Goal: Task Accomplishment & Management: Use online tool/utility

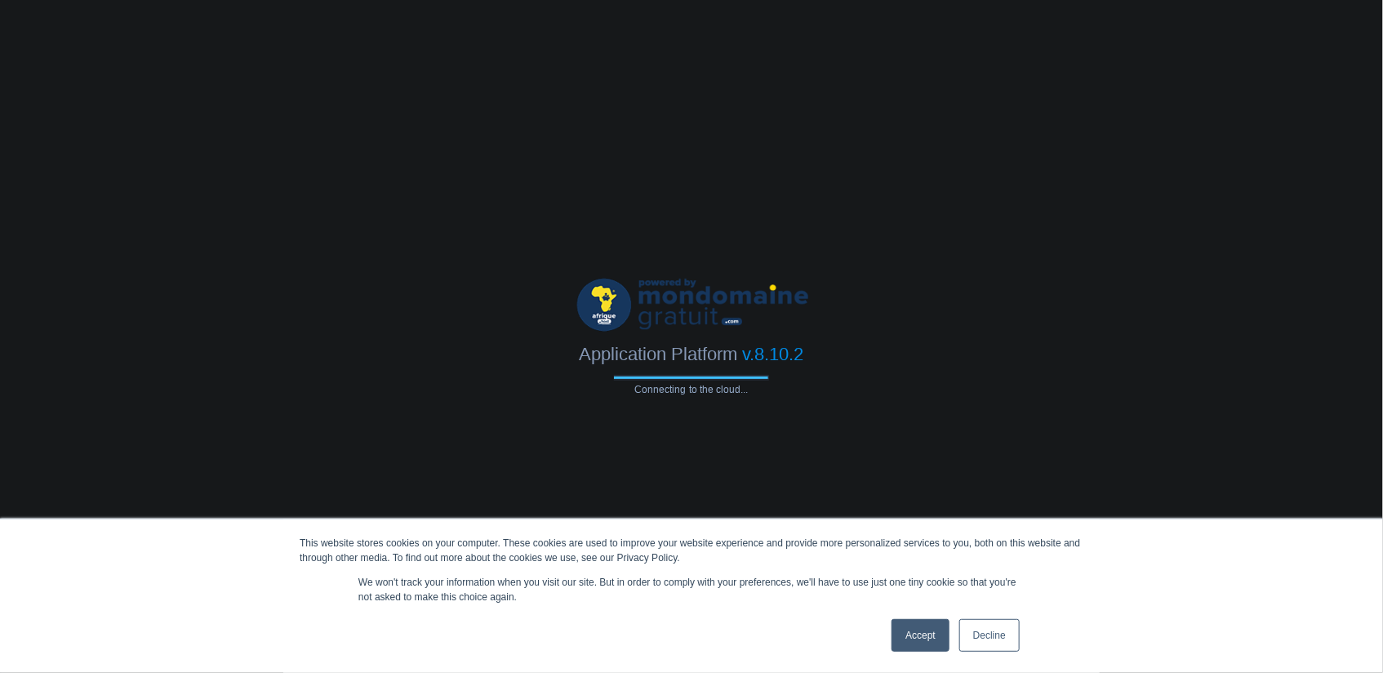
click at [927, 642] on link "Accept" at bounding box center [921, 635] width 58 height 33
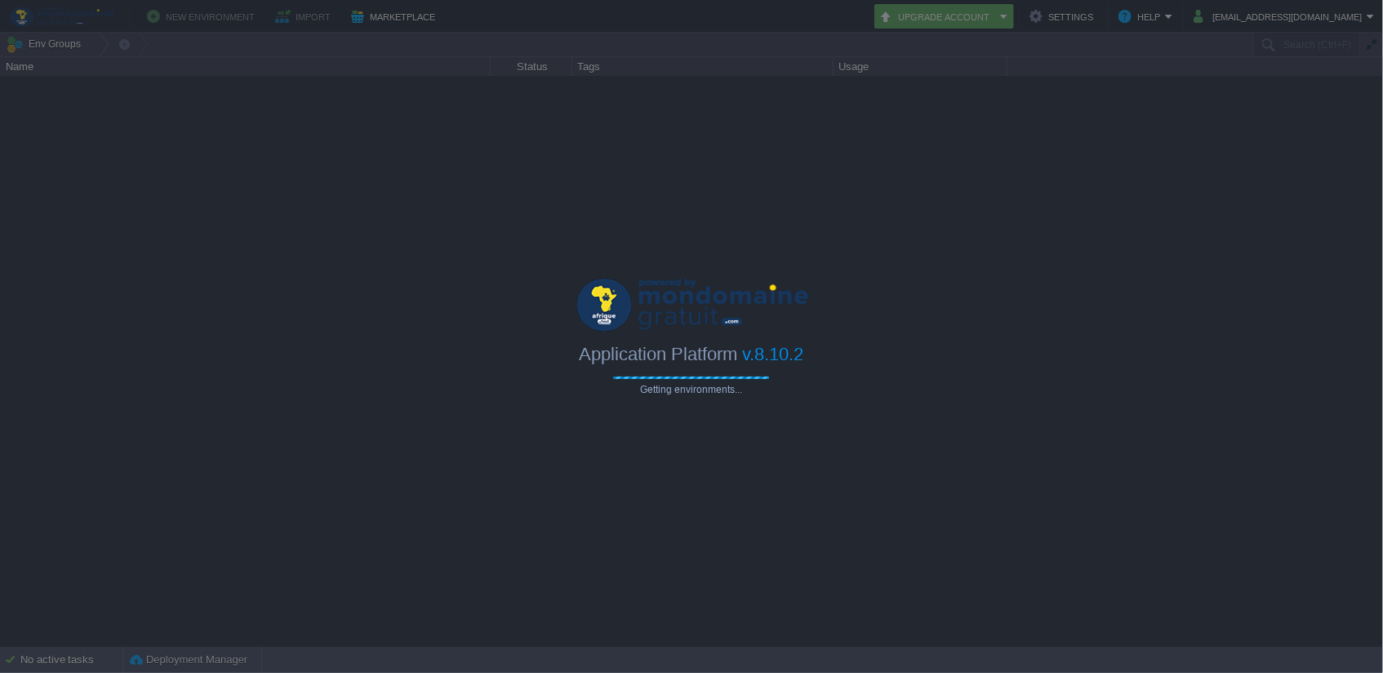
type input "Search (Ctrl+F)"
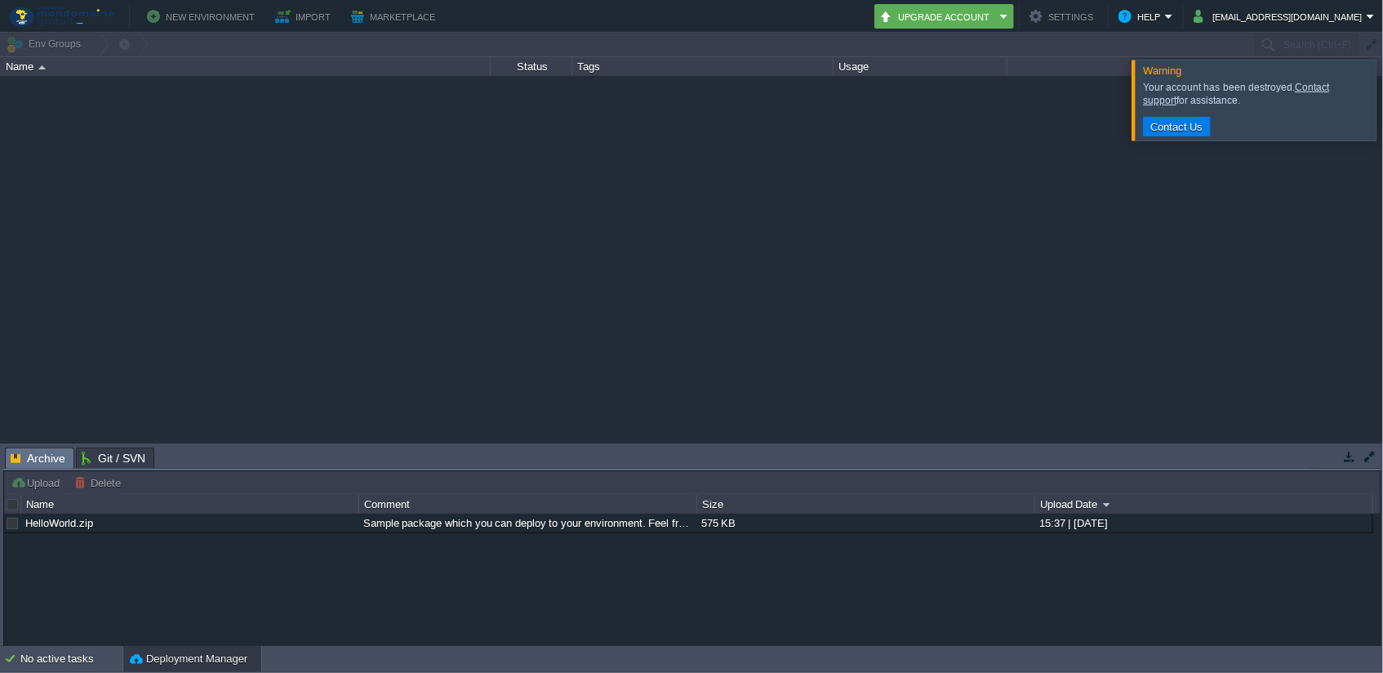
click at [187, 14] on button "New Environment" at bounding box center [203, 17] width 113 height 20
click at [1383, 97] on div at bounding box center [1403, 100] width 0 height 80
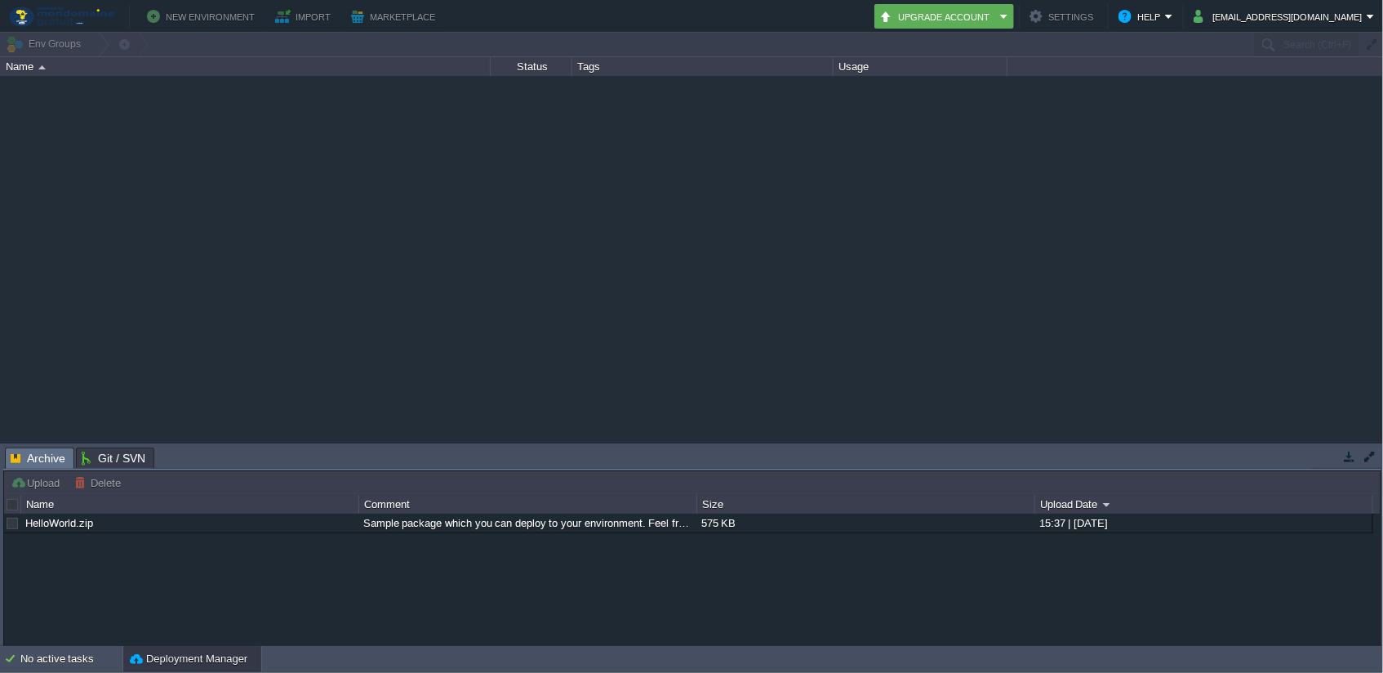
click at [180, 16] on button "New Environment" at bounding box center [203, 17] width 113 height 20
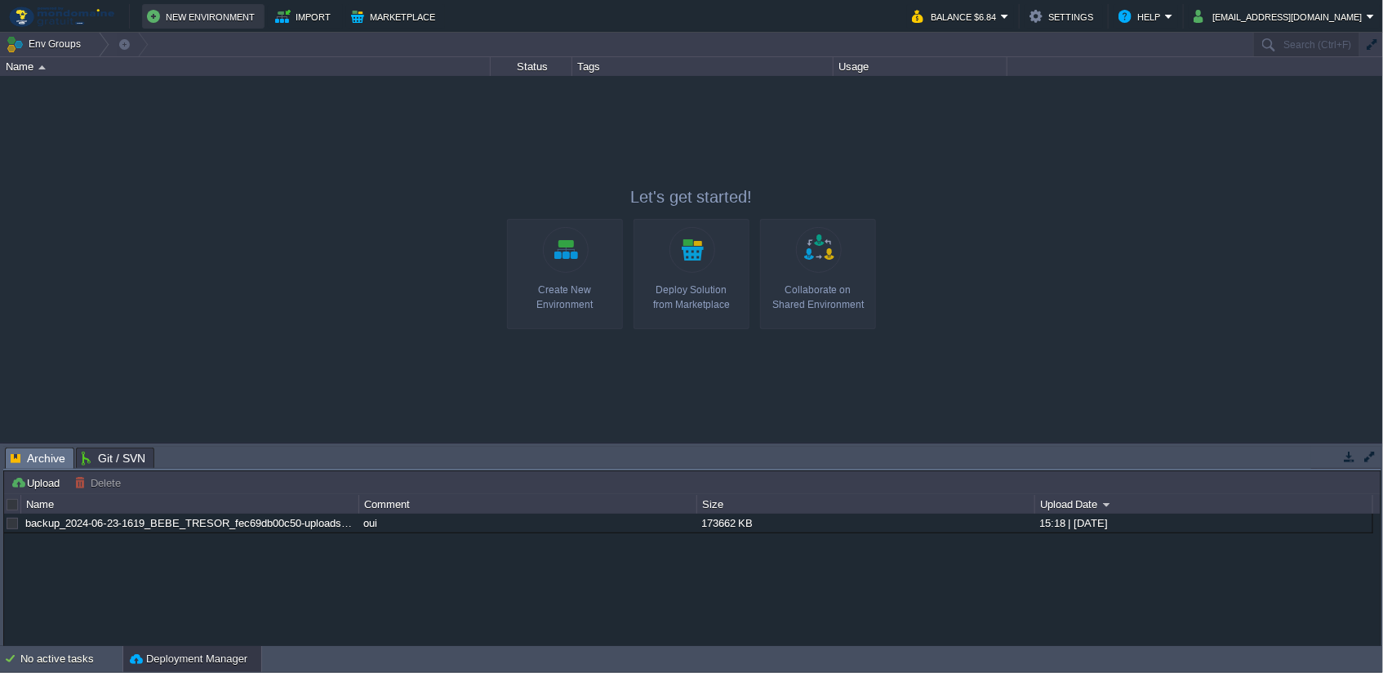
click at [212, 14] on button "New Environment" at bounding box center [203, 17] width 113 height 20
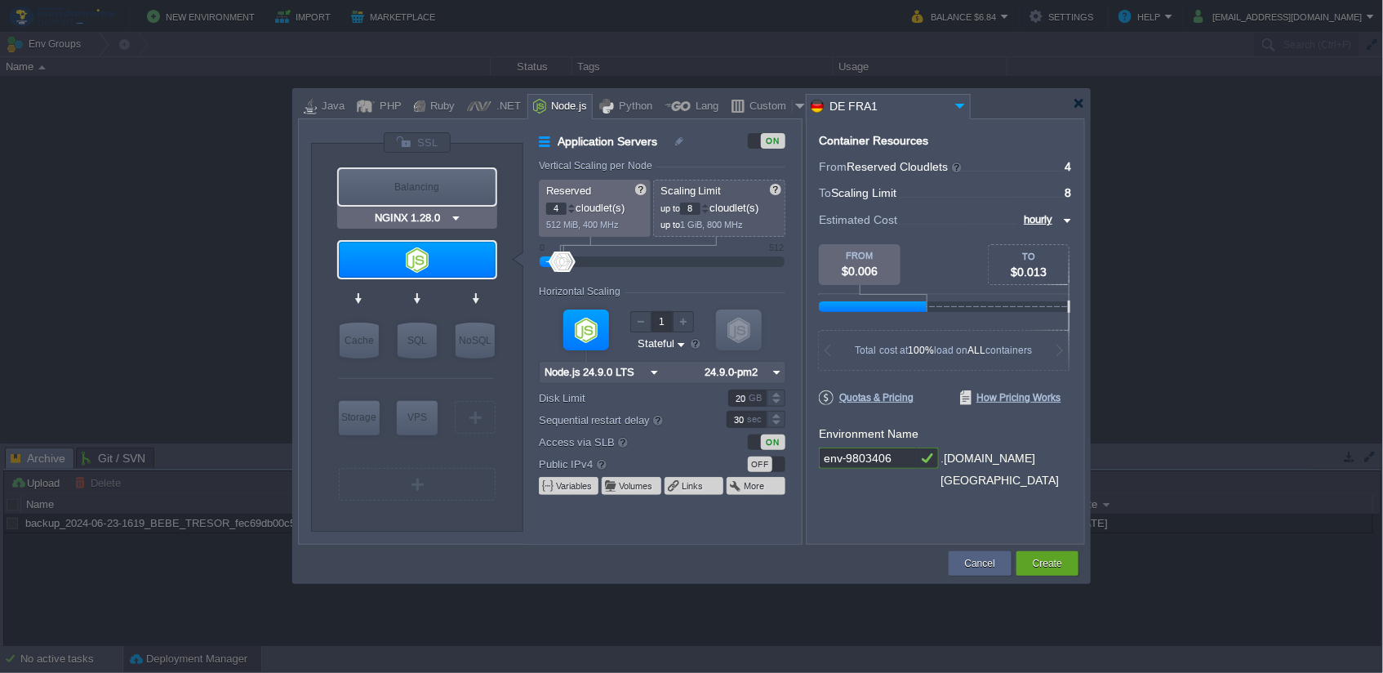
click at [456, 218] on img at bounding box center [456, 218] width 12 height 16
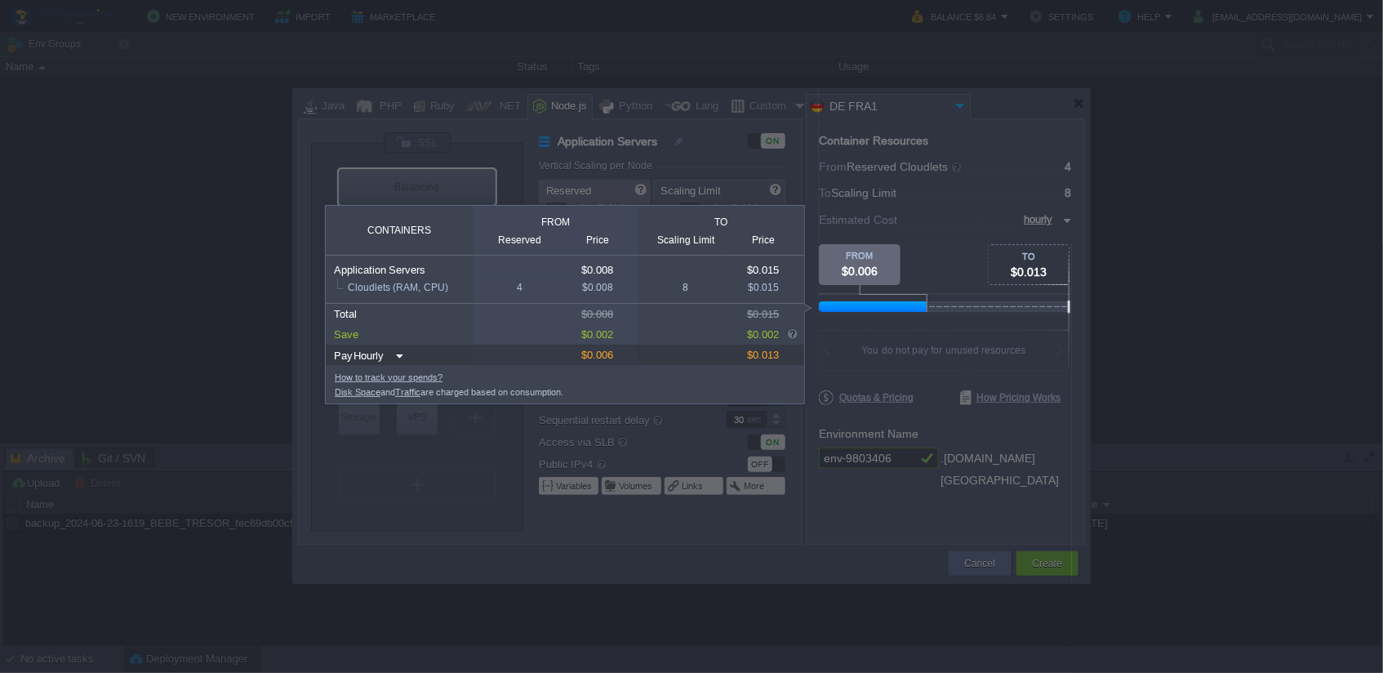
click at [835, 541] on div at bounding box center [536, 493] width 1072 height 359
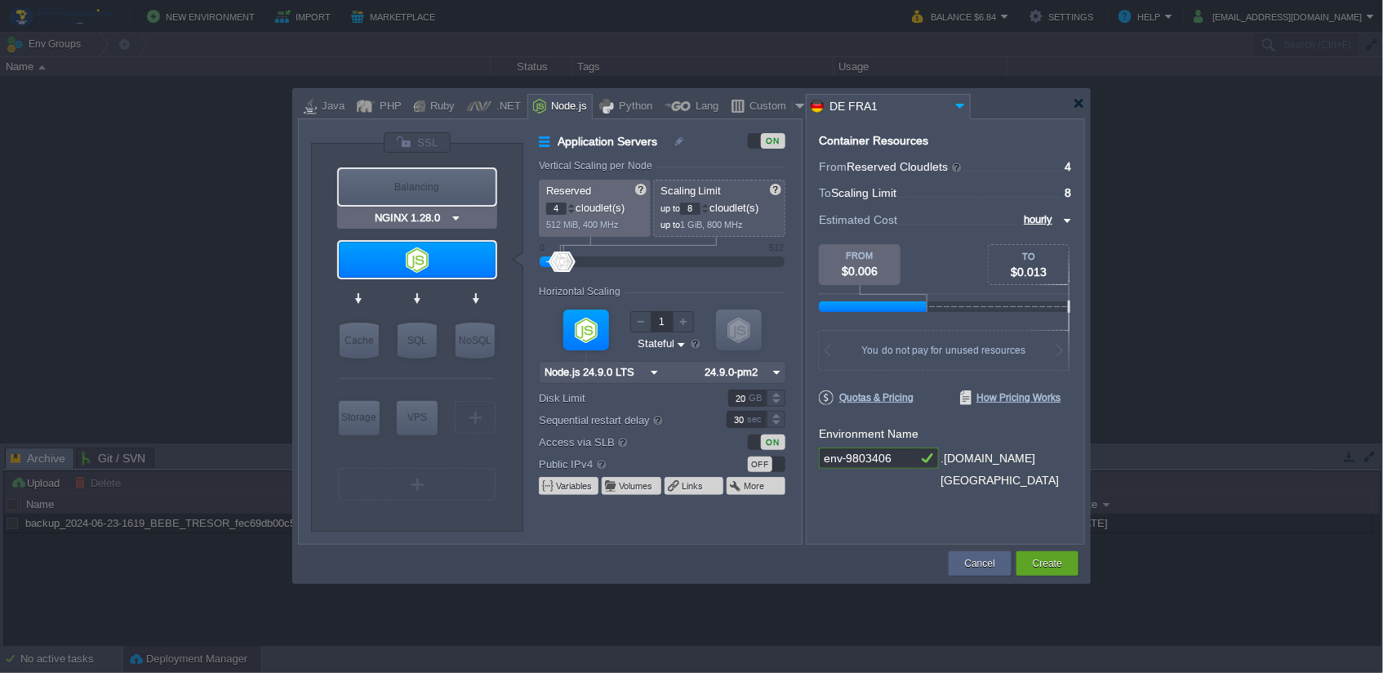
click at [460, 218] on img at bounding box center [456, 218] width 12 height 16
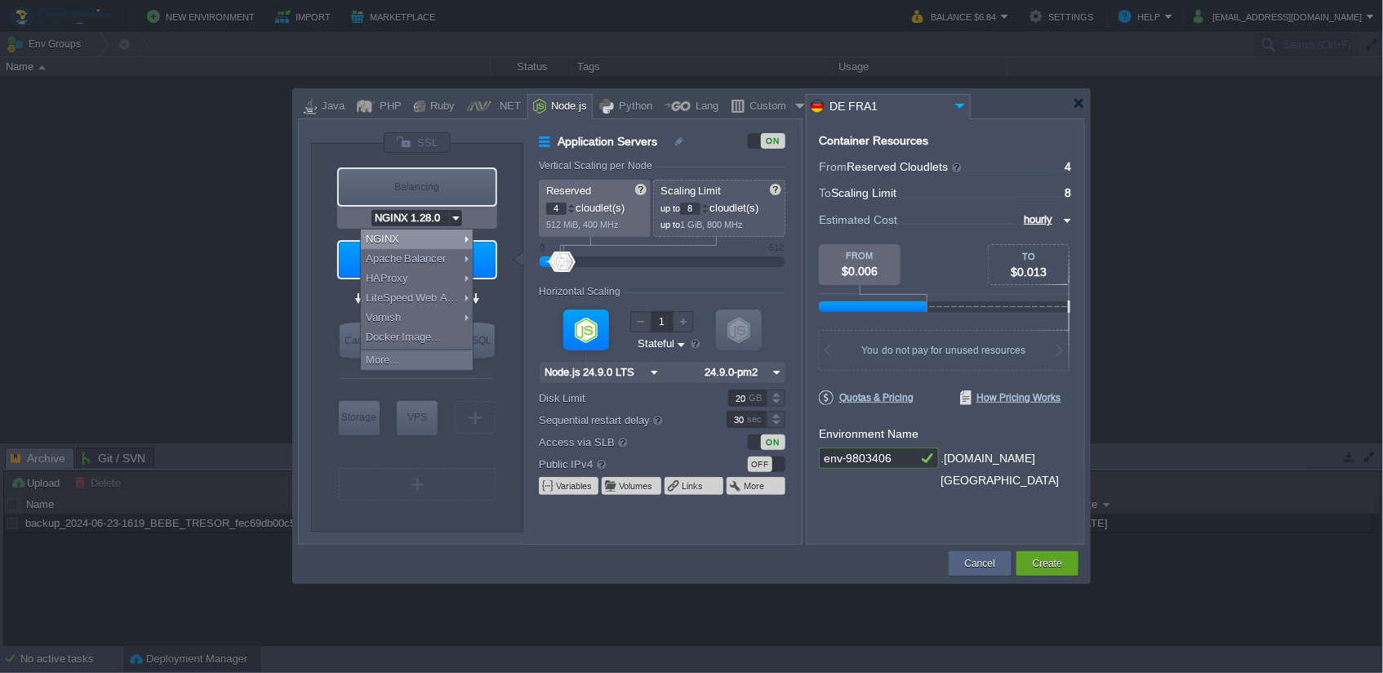
click at [460, 218] on img at bounding box center [456, 218] width 12 height 16
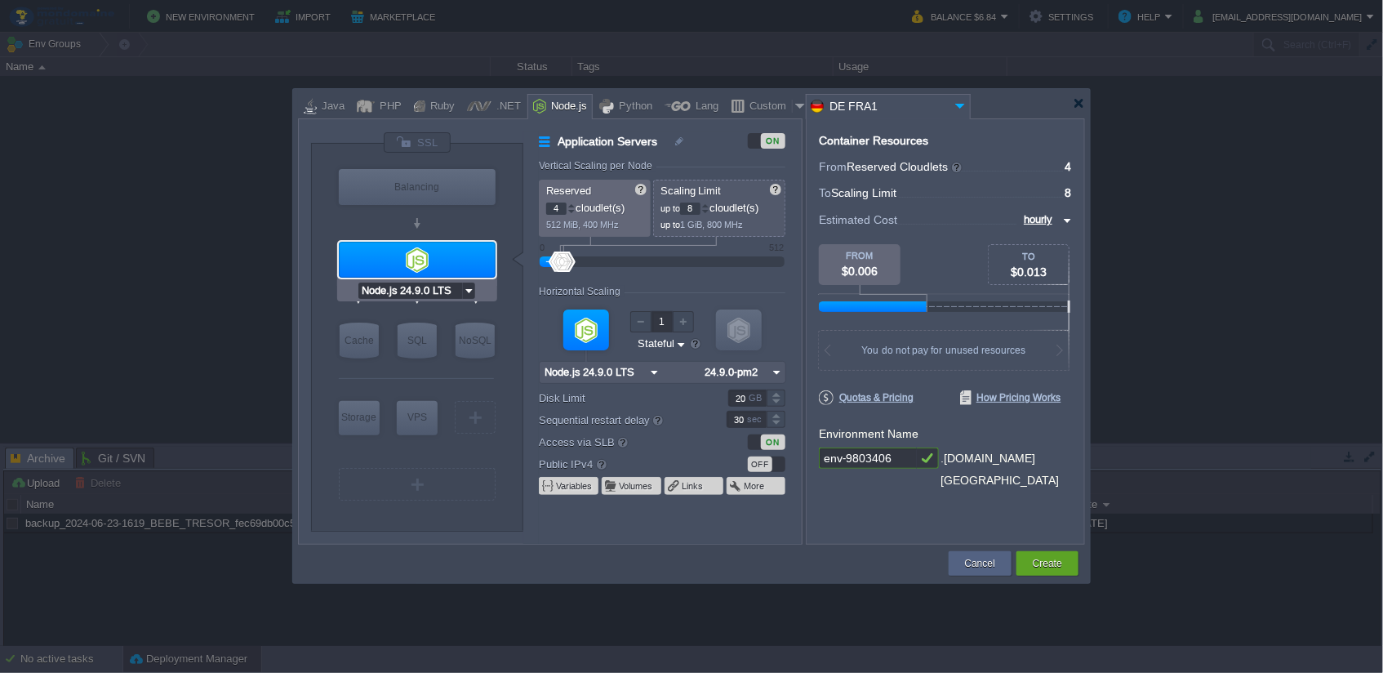
click at [469, 287] on img at bounding box center [469, 291] width 12 height 16
click at [804, 292] on div at bounding box center [804, 331] width 3 height 426
click at [414, 376] on input "Memcached 1.6.39" at bounding box center [392, 373] width 102 height 16
click at [443, 326] on div "VM Balancing VM Application Servers VM Cache VM SQL VM NoSQL VM Storage VM VPS …" at bounding box center [417, 343] width 163 height 357
click at [488, 371] on img at bounding box center [489, 373] width 12 height 16
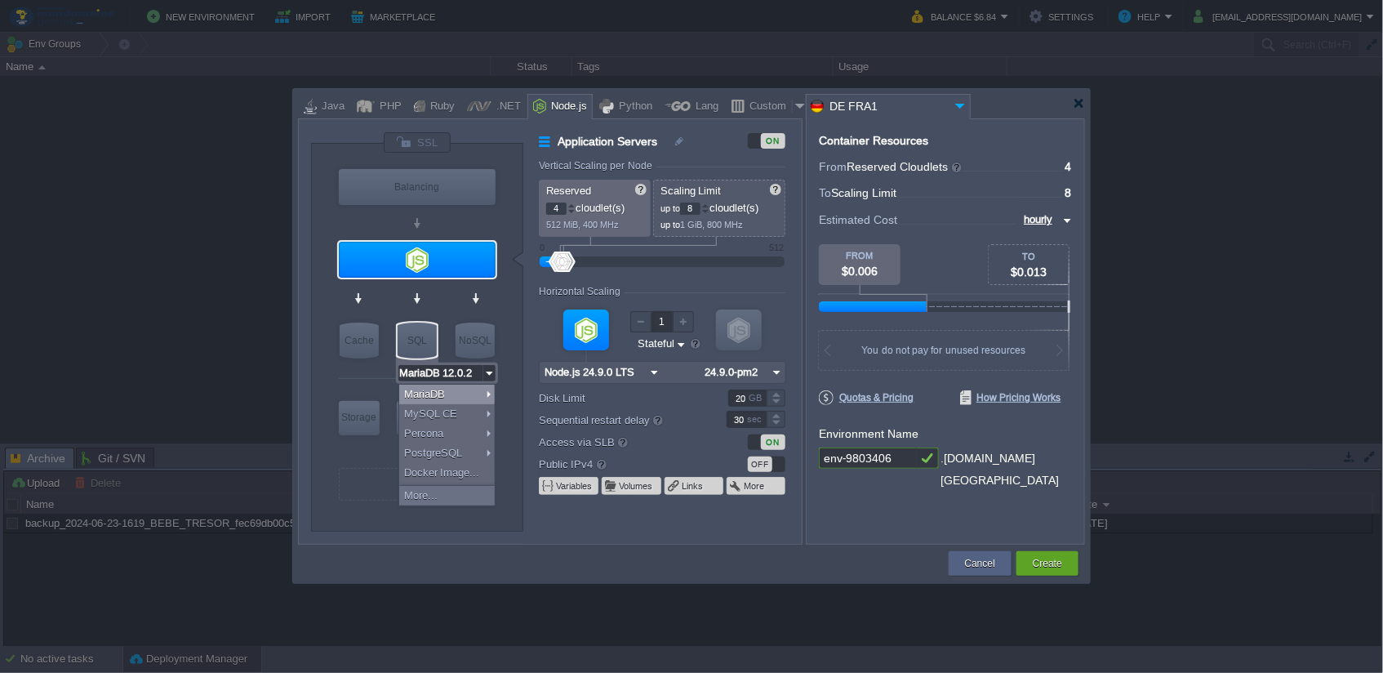
click at [488, 371] on img at bounding box center [489, 373] width 12 height 16
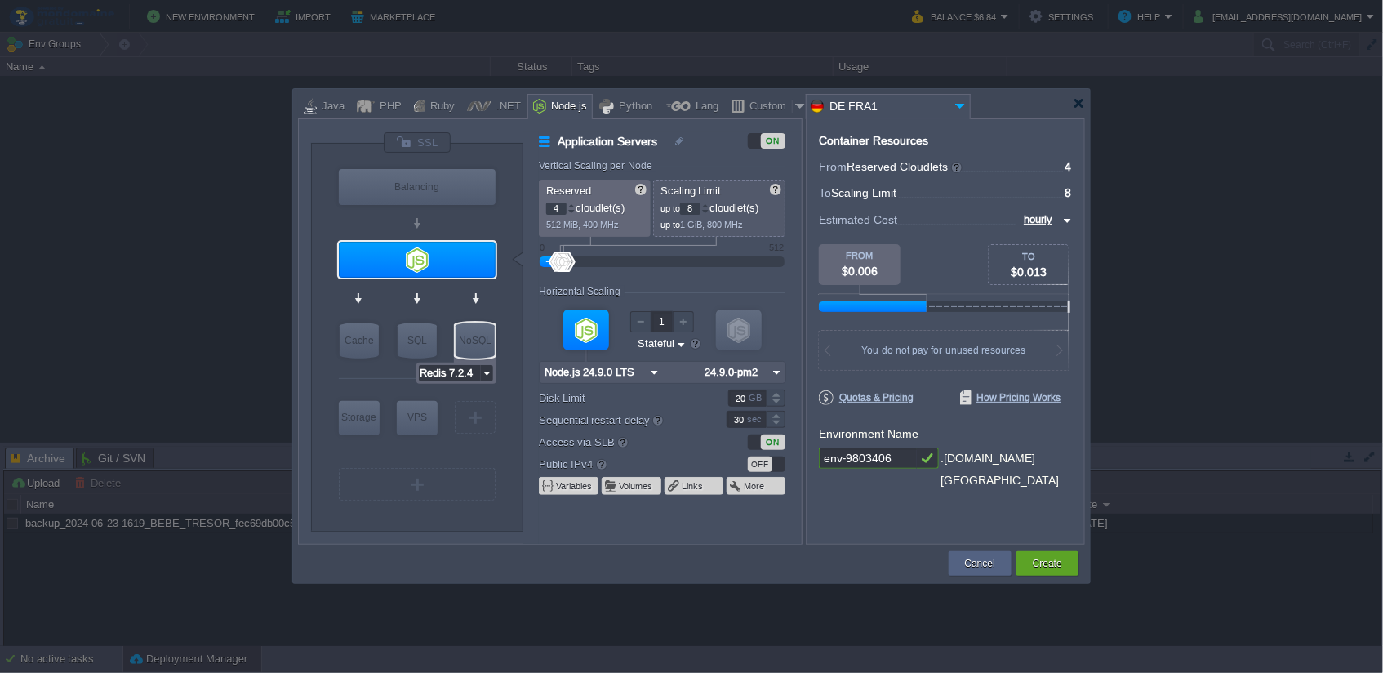
type input "AlmaLinux 9.6"
click at [481, 449] on img at bounding box center [482, 450] width 12 height 16
click at [960, 107] on img at bounding box center [961, 106] width 20 height 22
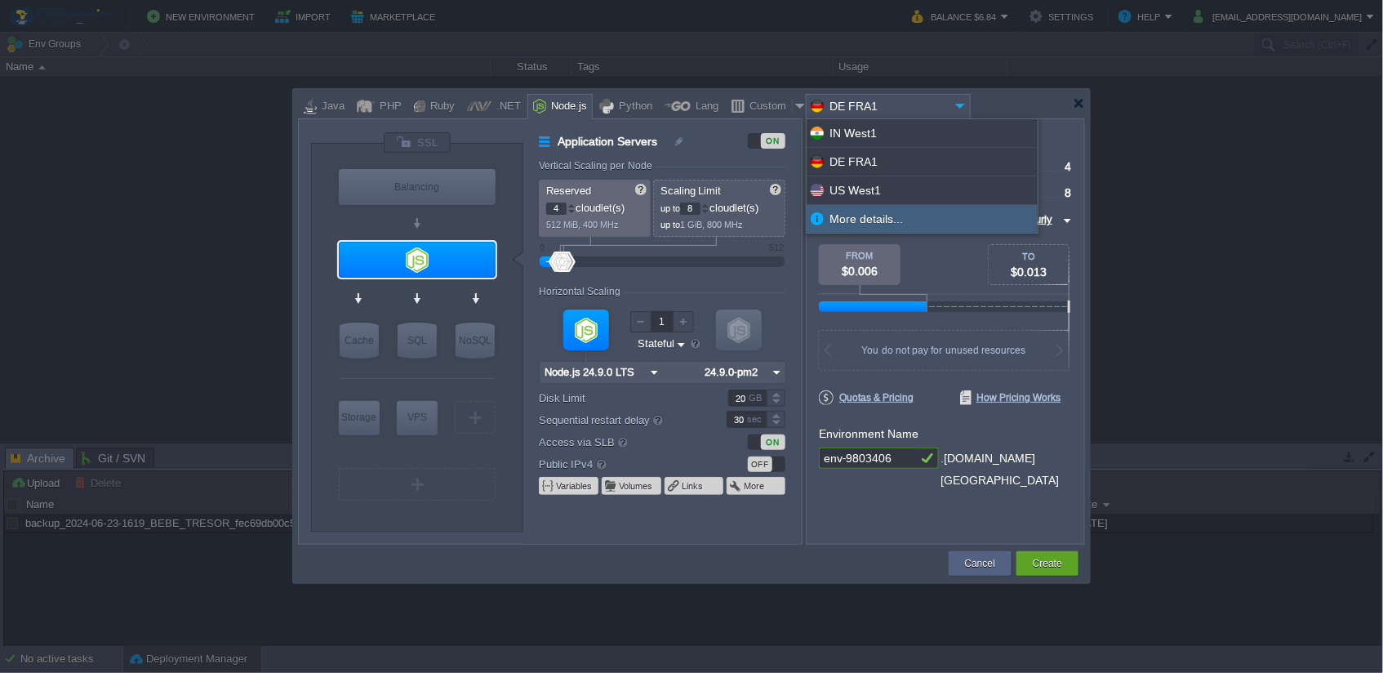
click at [888, 206] on div "More details..." at bounding box center [922, 219] width 231 height 28
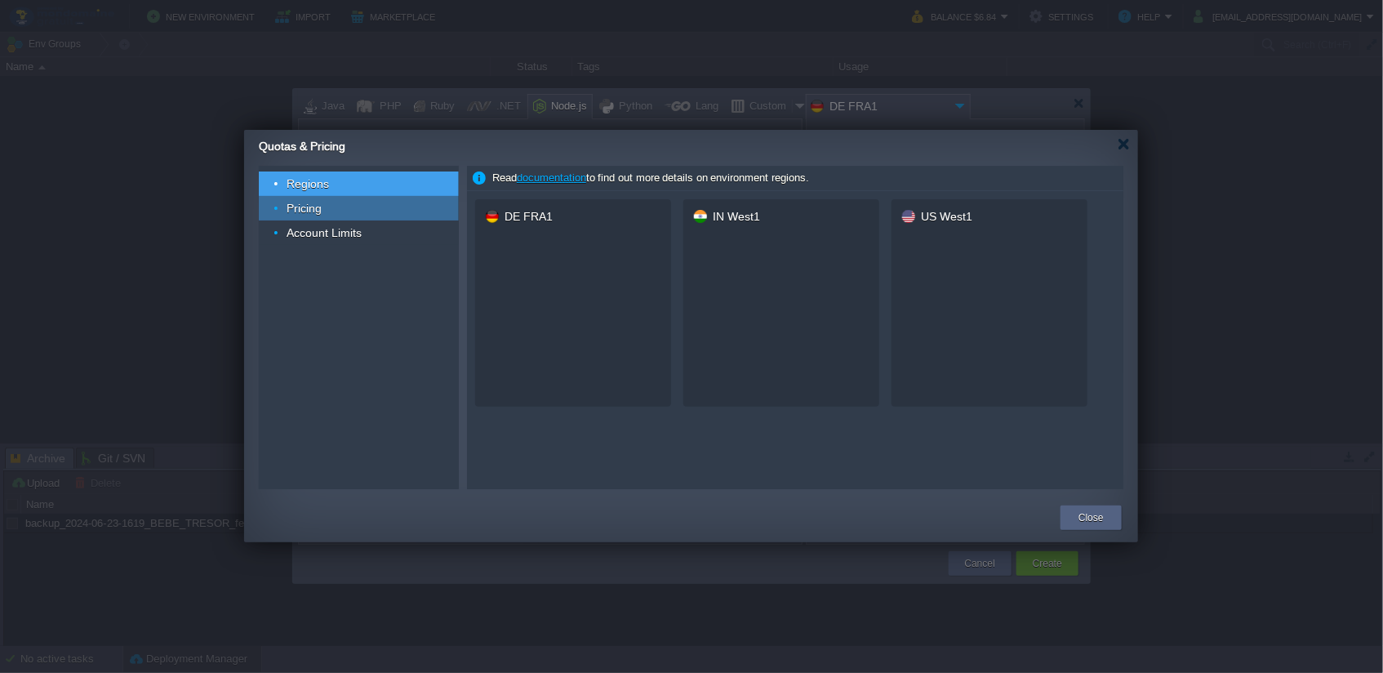
click at [357, 211] on div "Pricing" at bounding box center [359, 208] width 200 height 24
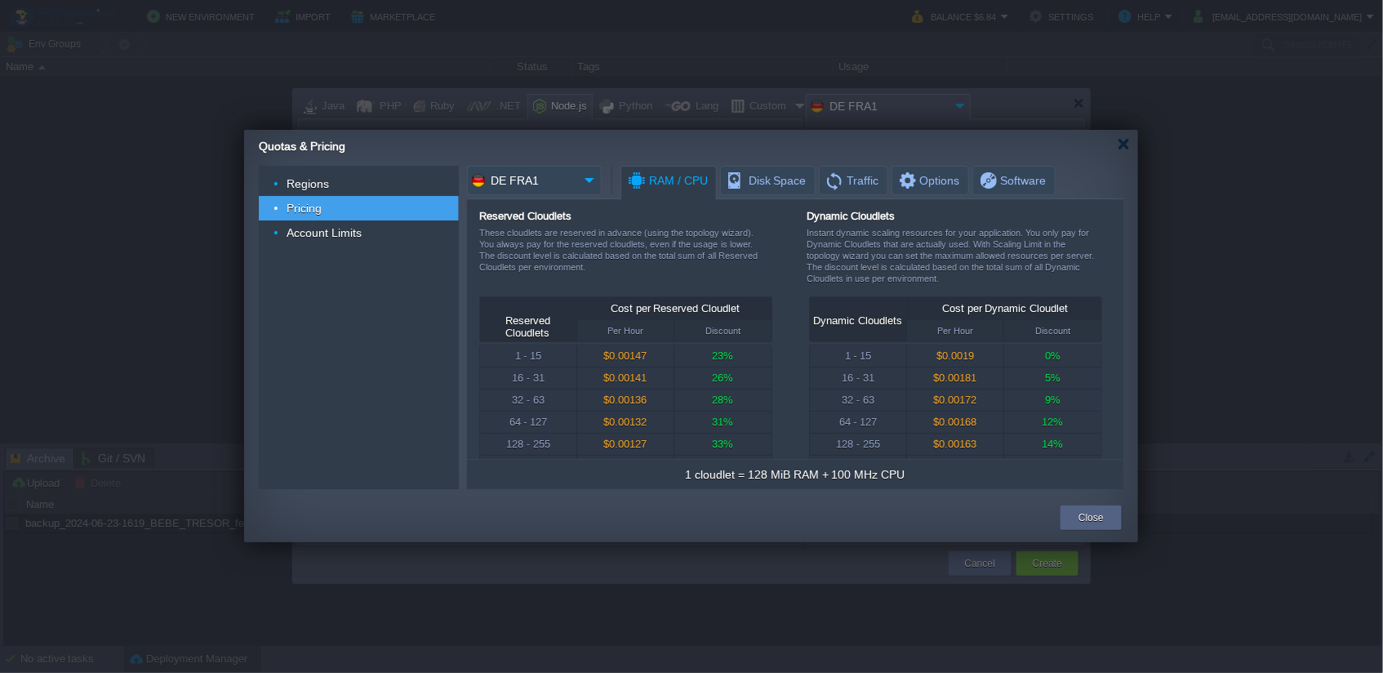
click at [589, 175] on img at bounding box center [590, 180] width 24 height 29
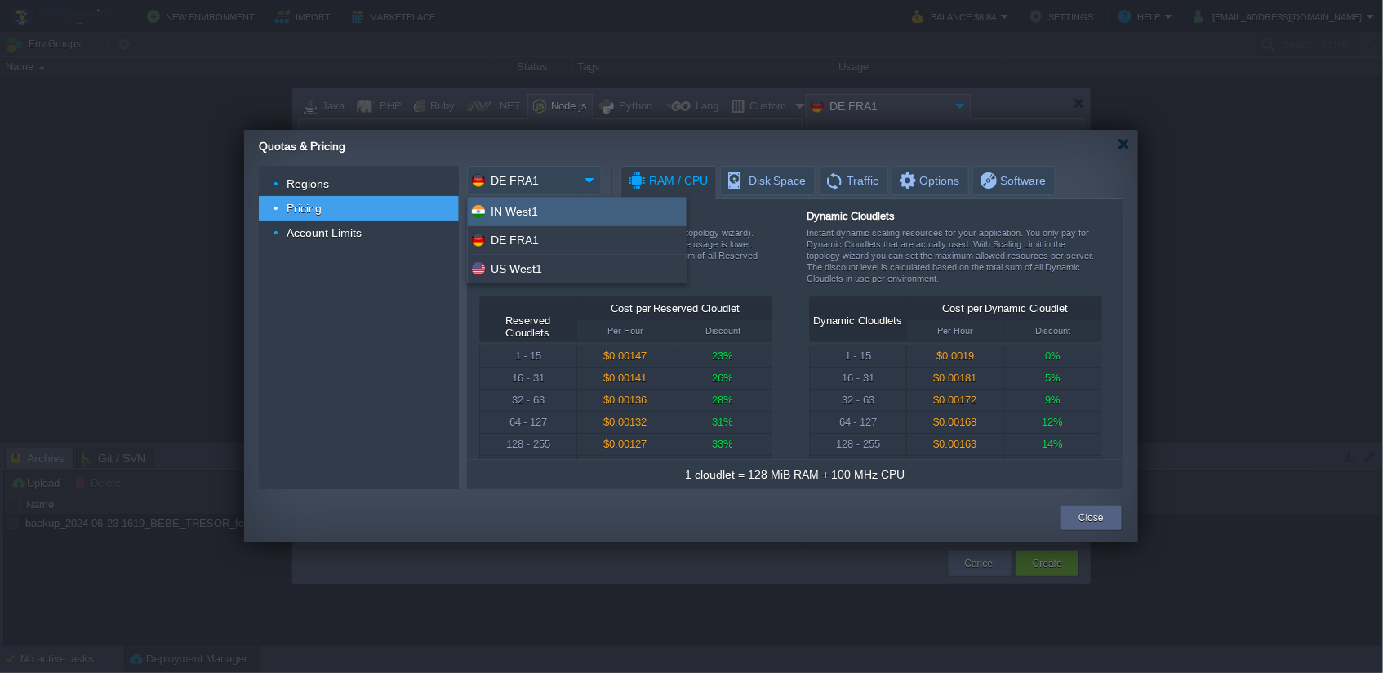
click at [572, 209] on div "IN West1" at bounding box center [577, 212] width 219 height 29
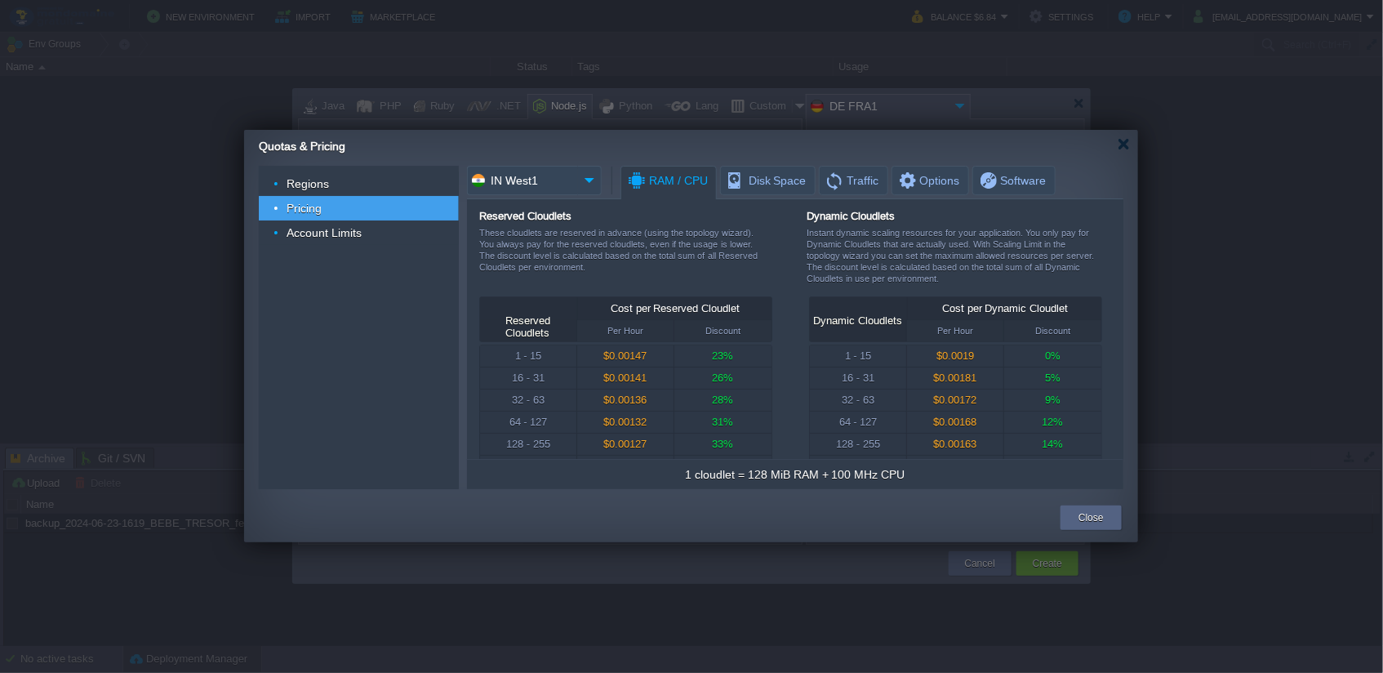
click at [580, 176] on img at bounding box center [590, 180] width 24 height 29
click at [569, 265] on div "US West1" at bounding box center [577, 269] width 219 height 28
click at [557, 187] on input "US West1" at bounding box center [522, 180] width 111 height 29
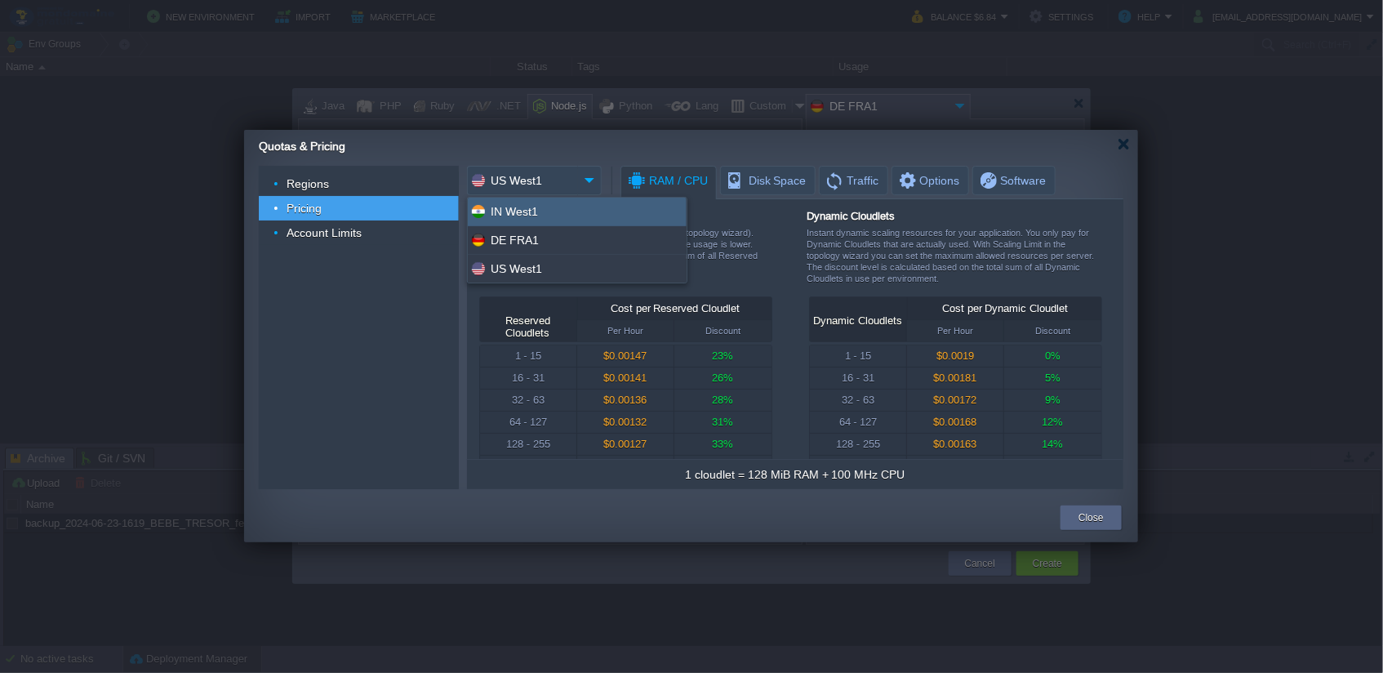
click at [555, 208] on div "IN West1" at bounding box center [577, 212] width 219 height 29
type input "IN West1"
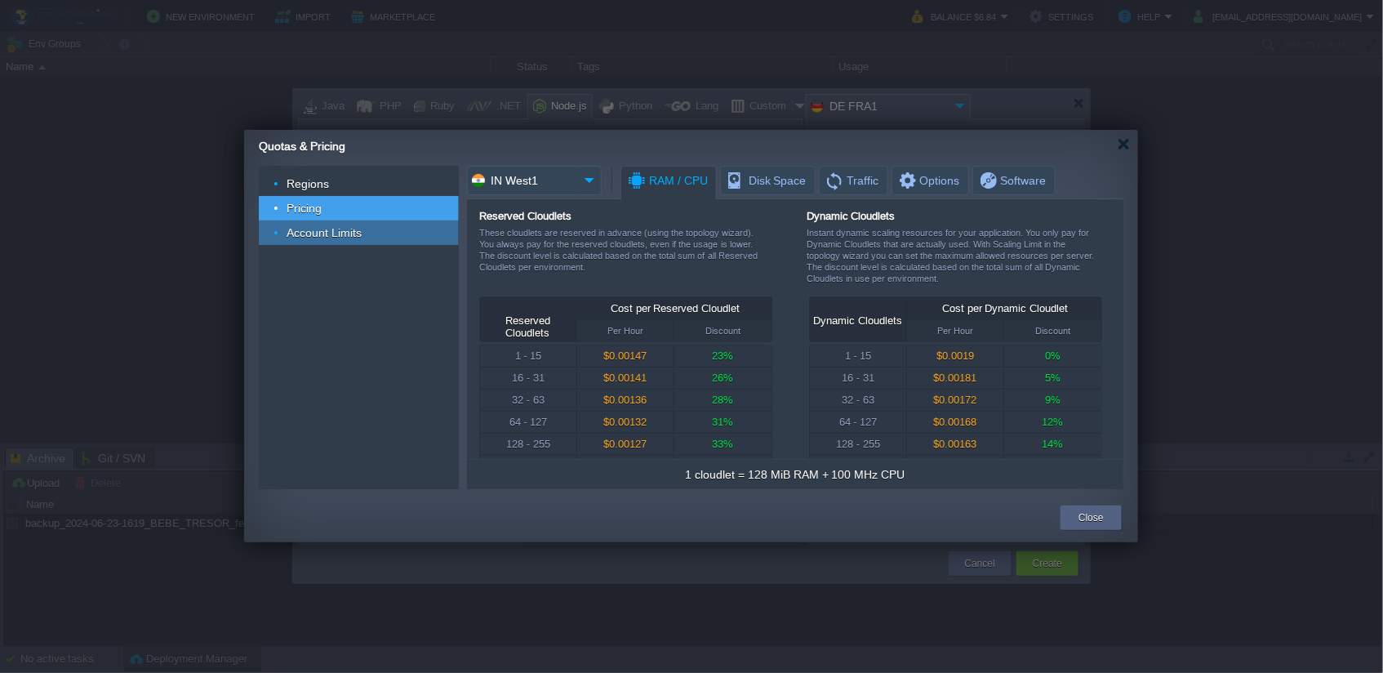
click at [373, 234] on div "Account Limits" at bounding box center [359, 232] width 200 height 24
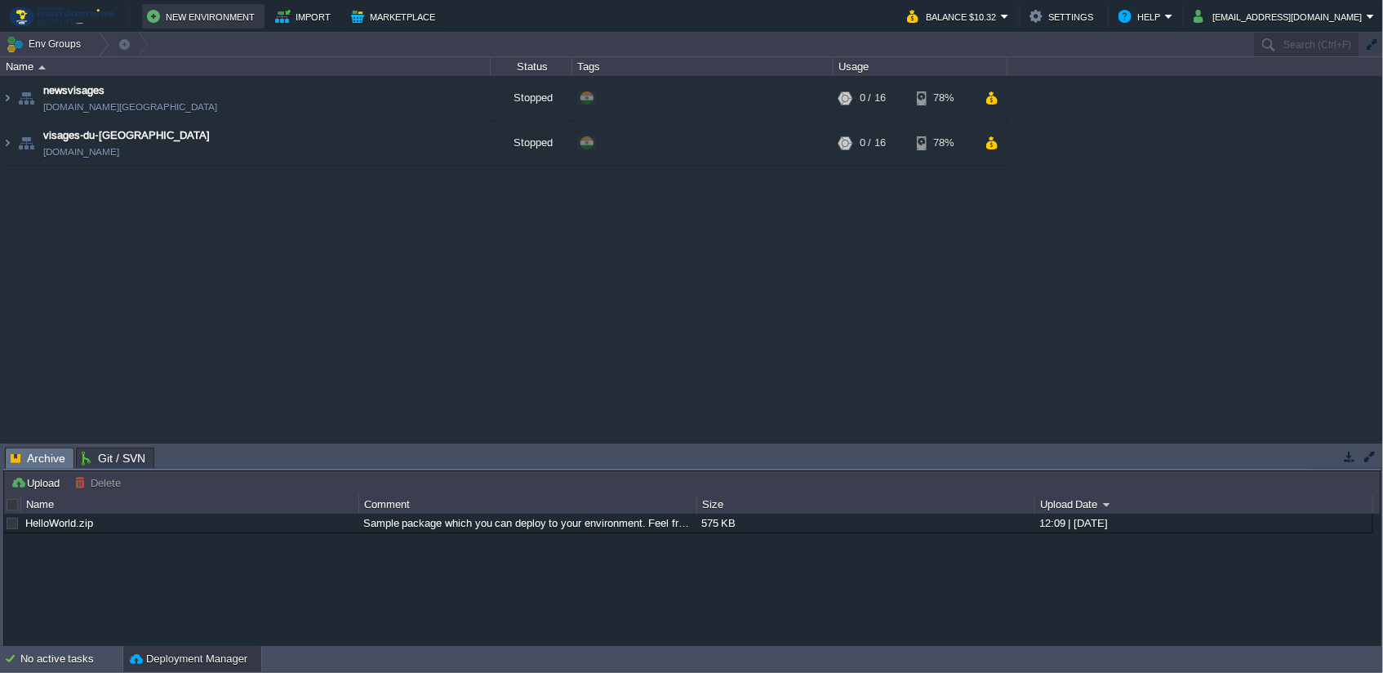
click at [208, 24] on button "New Environment" at bounding box center [203, 17] width 113 height 20
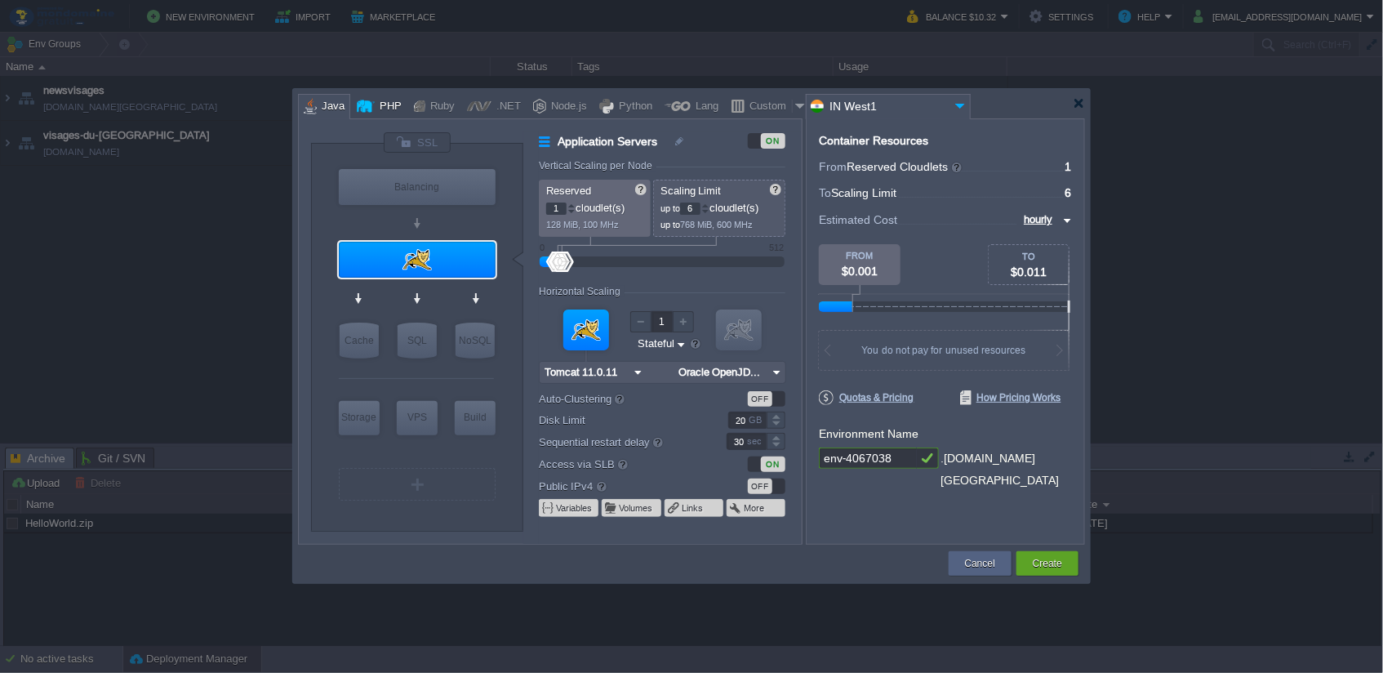
click at [370, 106] on div at bounding box center [366, 106] width 18 height 24
type input "Application Servers"
type input "4"
type input "Apache [DATE]"
type input "PHP [DATE]"
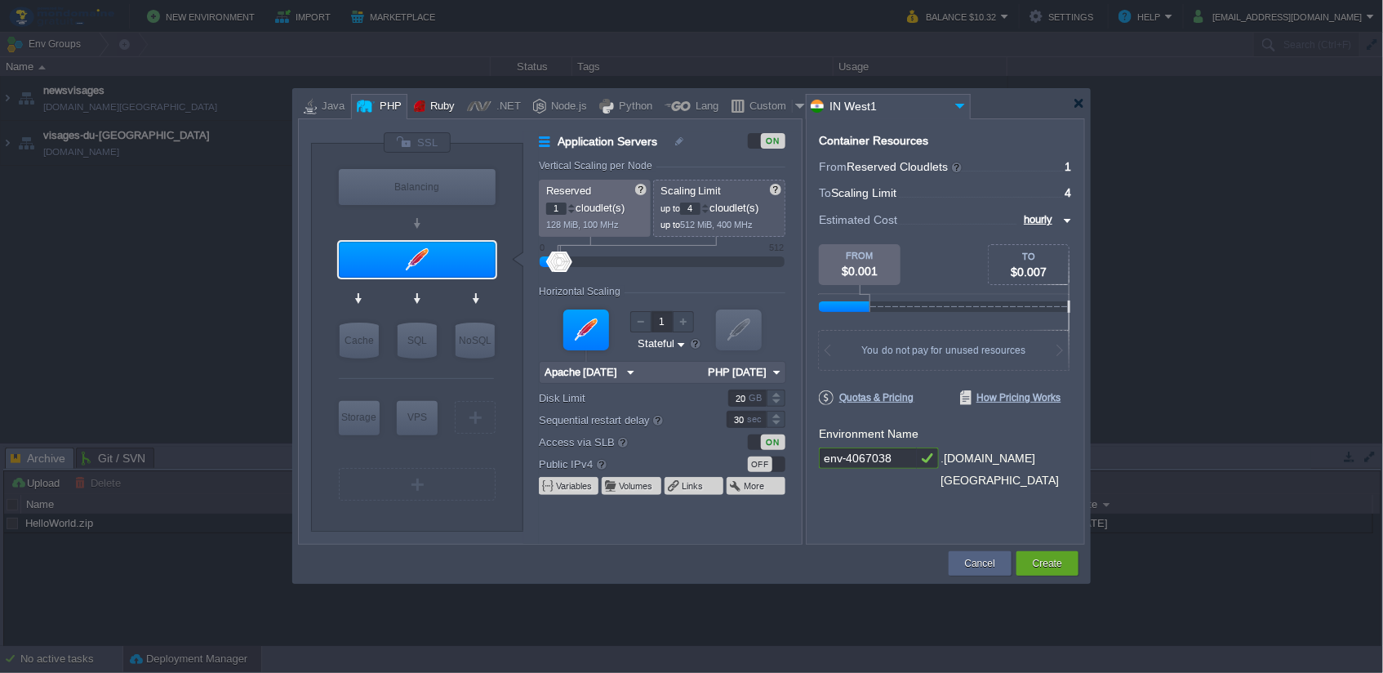
click at [434, 102] on div "Ruby" at bounding box center [439, 107] width 29 height 24
type input "Application Servers"
type input "8"
type input "Apache Ruby 2..."
type input "Ruby 3.4.6"
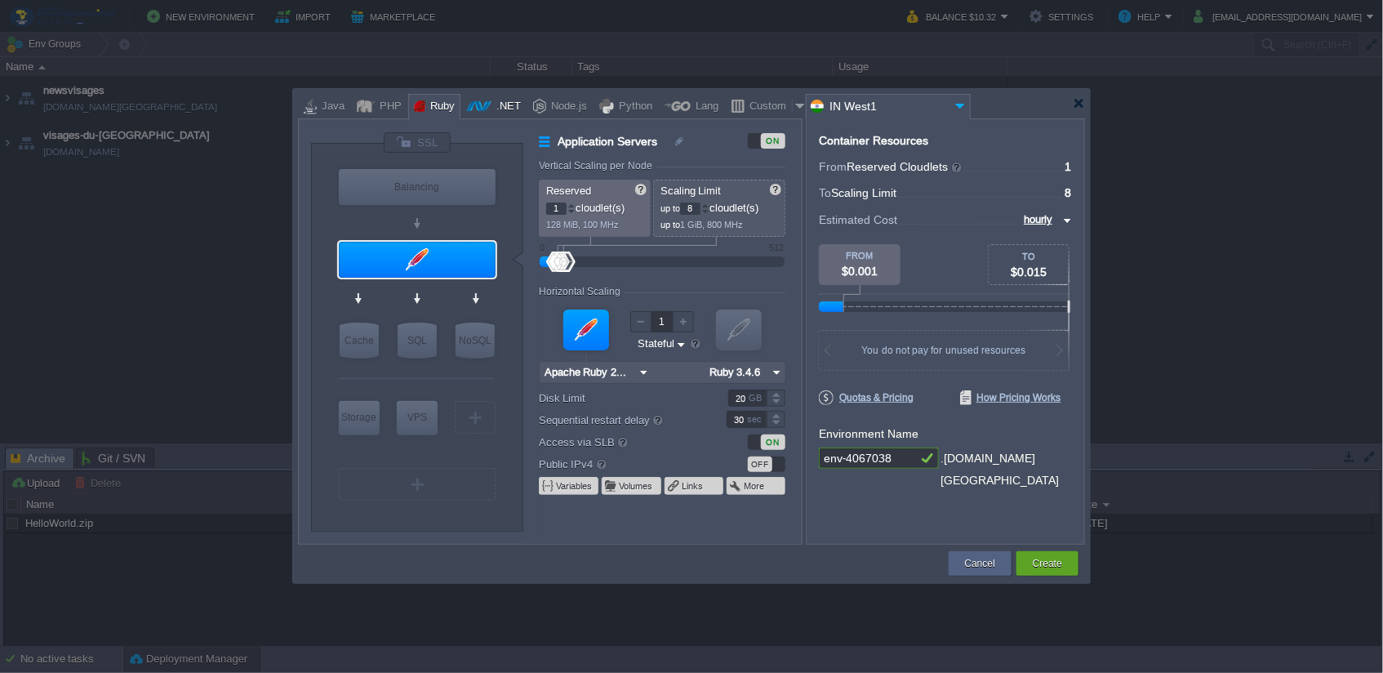
click at [492, 97] on div ".NET" at bounding box center [506, 107] width 29 height 24
type input "Application Servers"
type input "6"
type input ".NET Core 9.0.305"
type input ".NET 9.0.305"
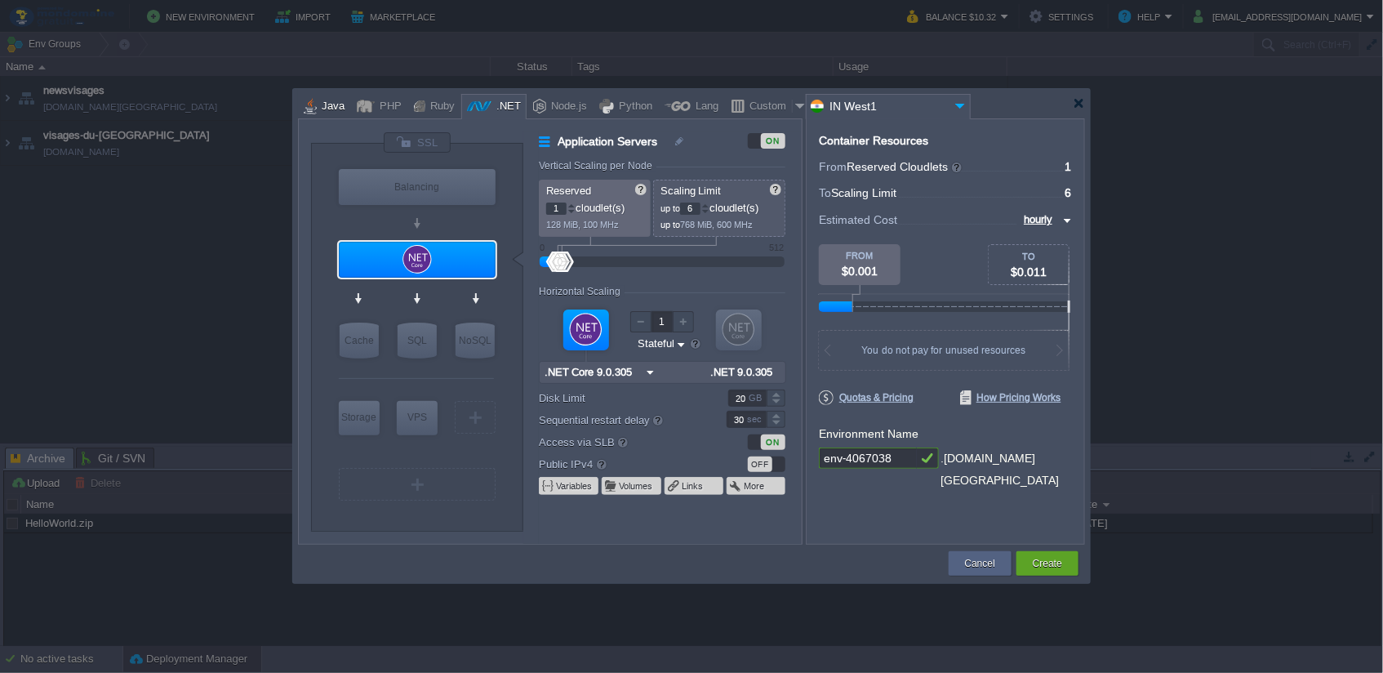
click at [327, 105] on div "Java" at bounding box center [331, 107] width 28 height 24
type input "Application Servers"
type input "Tomcat 11.0.11"
type input "Oracle OpenJD..."
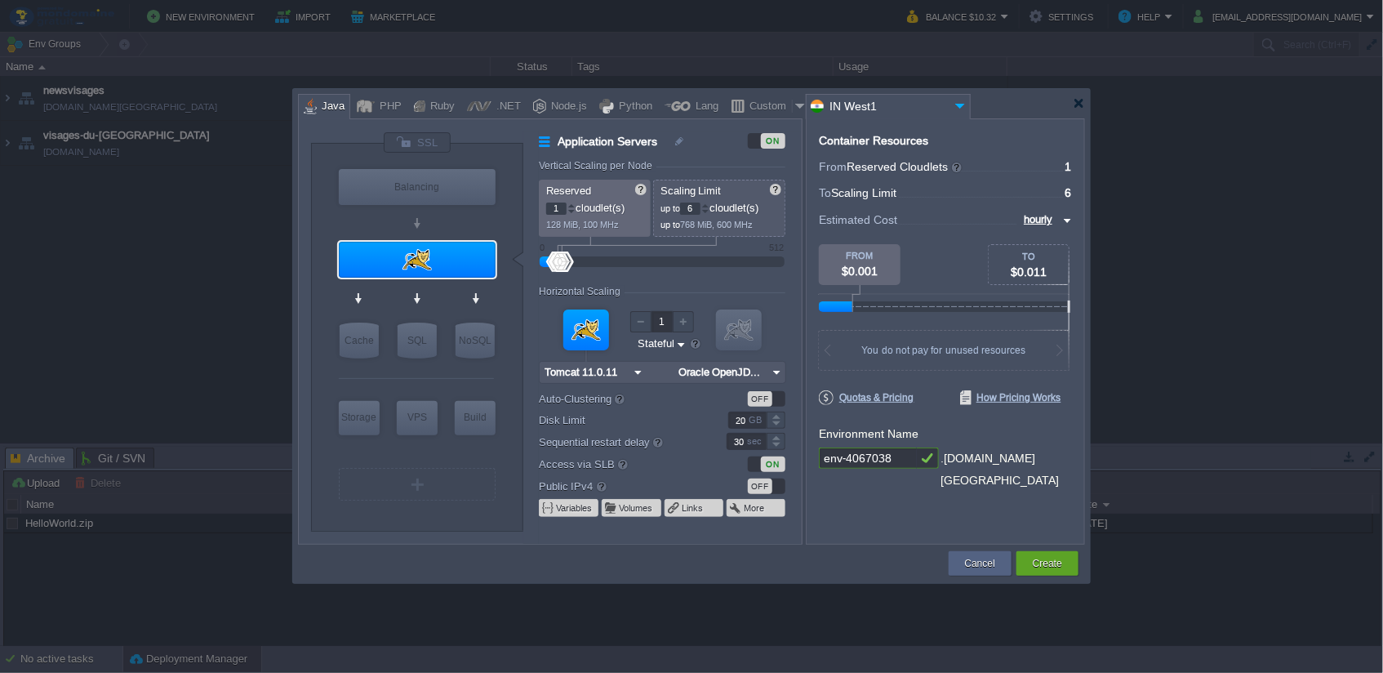
type input "Tomcat 11.0.11"
click at [457, 286] on img at bounding box center [461, 291] width 12 height 16
click at [757, 569] on td at bounding box center [622, 563] width 648 height 29
